Goal: Find specific page/section: Find specific page/section

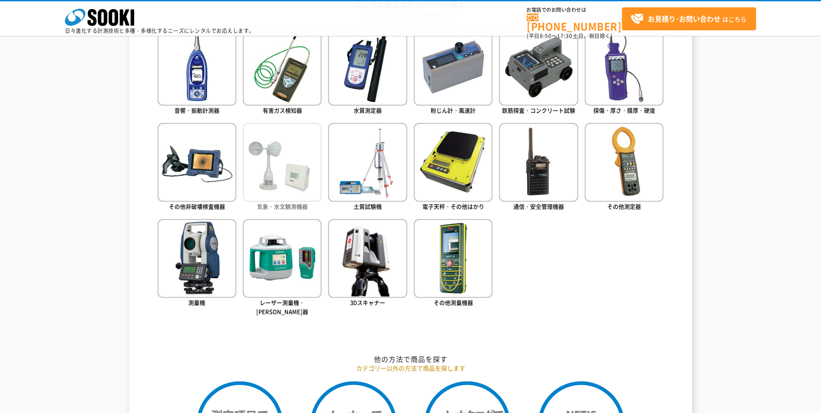
scroll to position [433, 0]
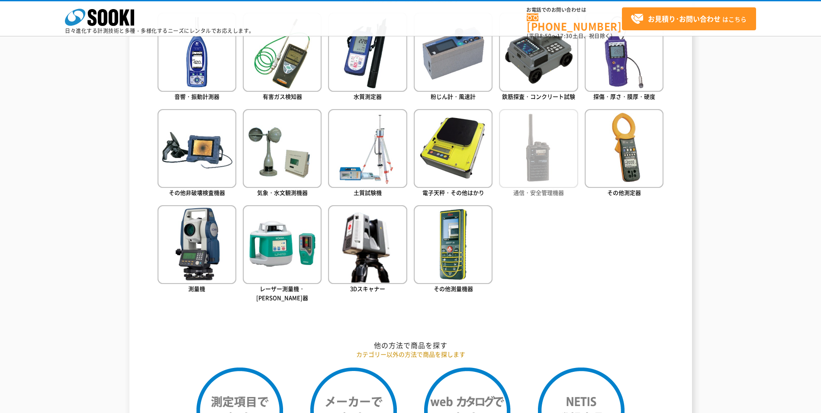
click at [558, 175] on img at bounding box center [538, 148] width 79 height 79
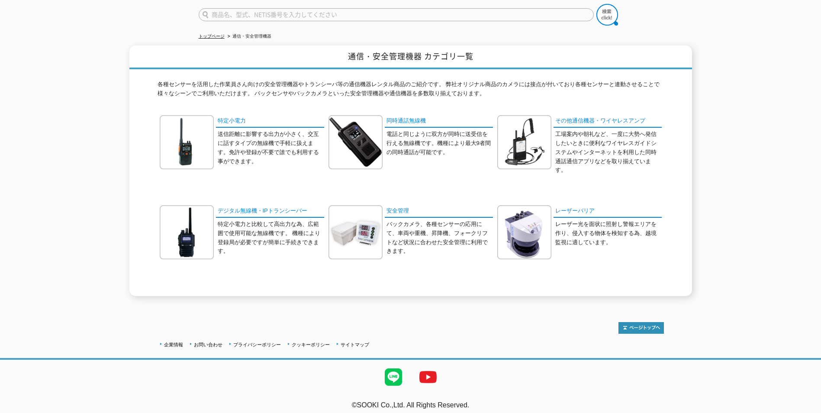
scroll to position [70, 0]
click at [403, 204] on link "安全管理" at bounding box center [439, 210] width 108 height 13
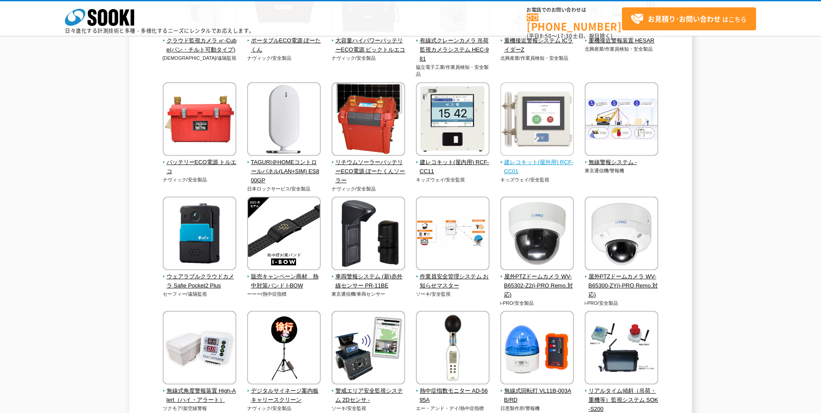
scroll to position [476, 0]
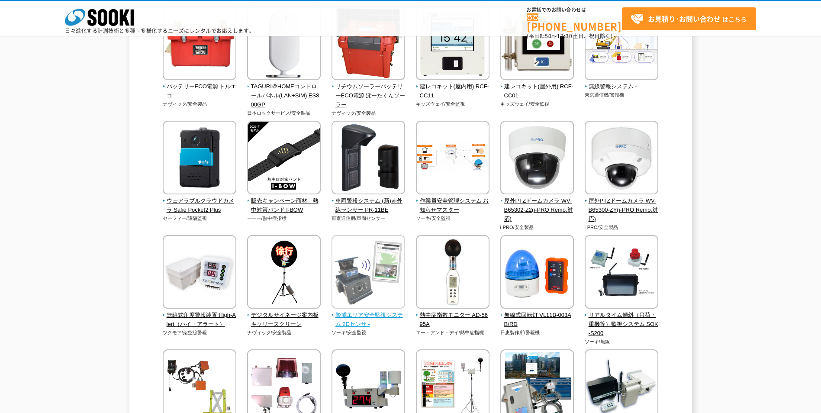
click at [381, 315] on span "警戒エリア安全監視システム 2Dセンサ -" at bounding box center [369, 320] width 74 height 18
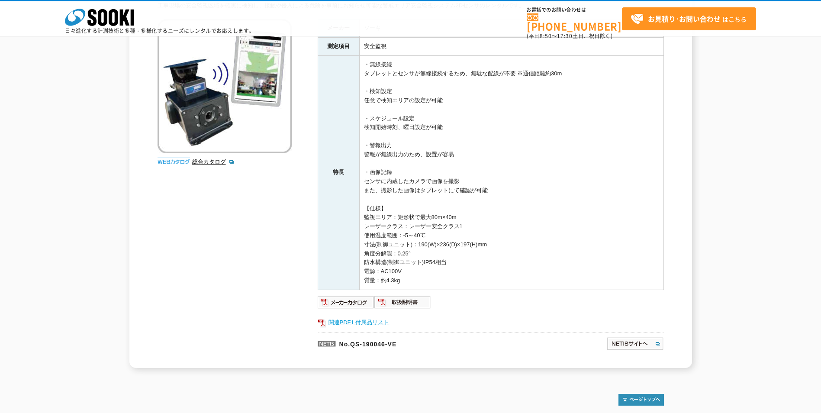
scroll to position [87, 0]
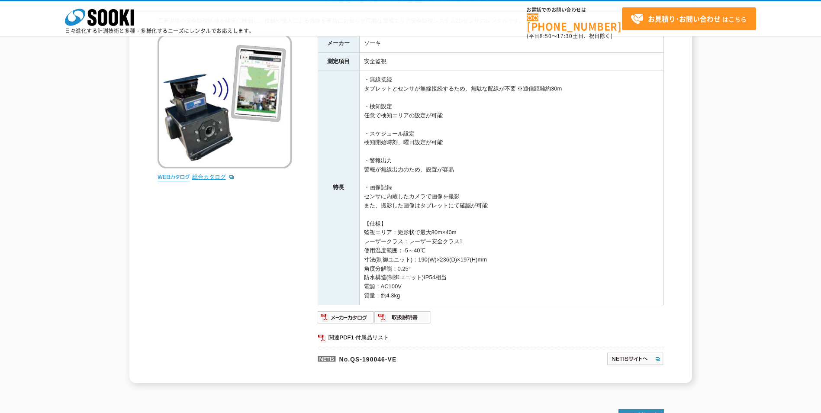
click at [217, 175] on link "総合カタログ" at bounding box center [213, 177] width 42 height 6
